Goal: Find specific page/section: Find specific page/section

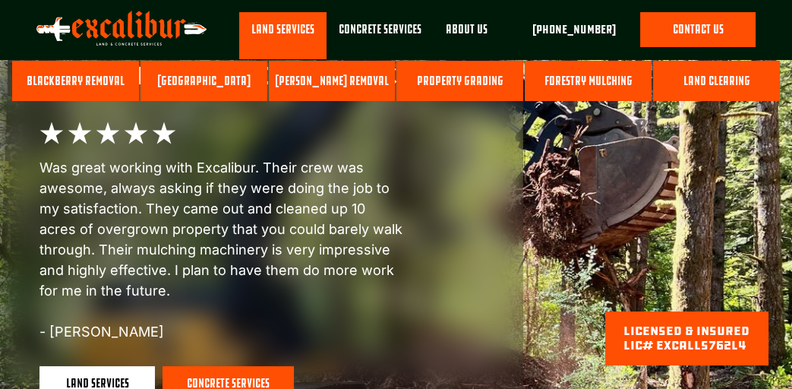
click at [295, 33] on link at bounding box center [282, 35] width 87 height 47
click at [573, 74] on link "Forestry Mulching" at bounding box center [588, 81] width 127 height 41
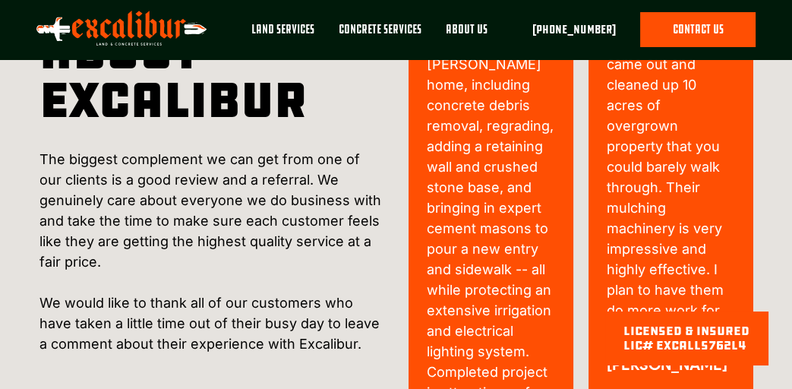
scroll to position [3124, 0]
